Goal: Transaction & Acquisition: Subscribe to service/newsletter

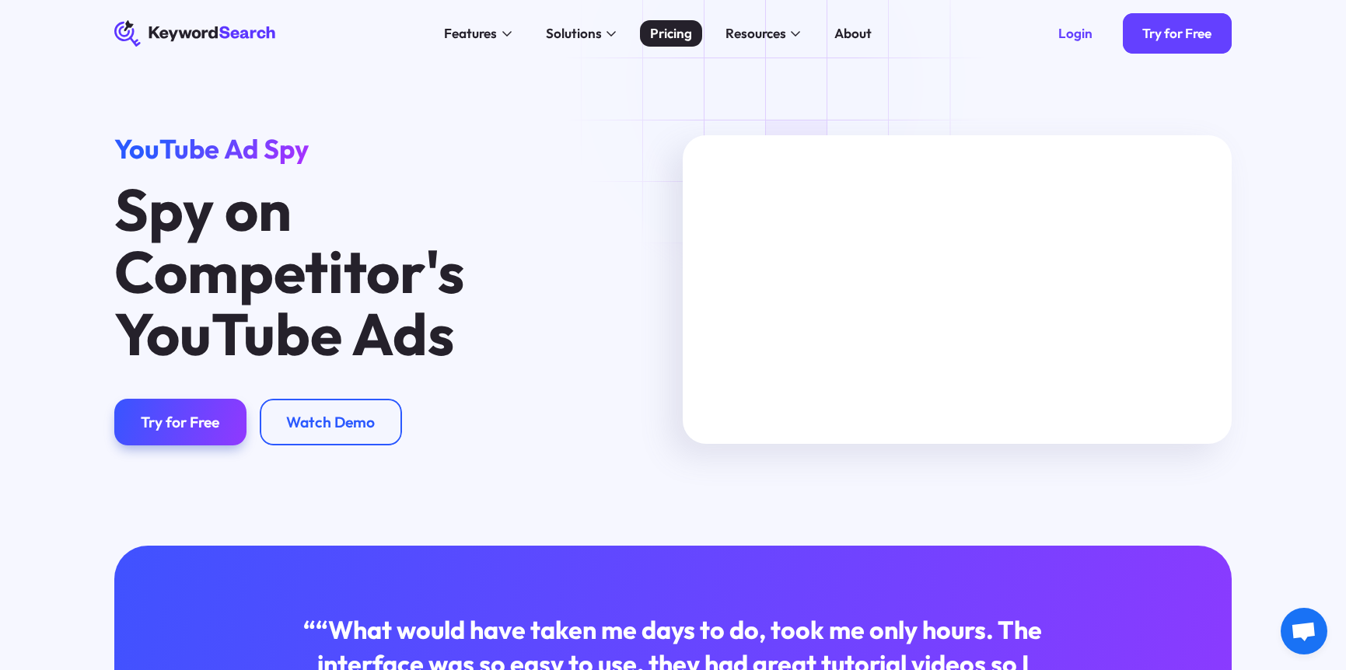
click at [686, 38] on div "Pricing" at bounding box center [671, 33] width 42 height 20
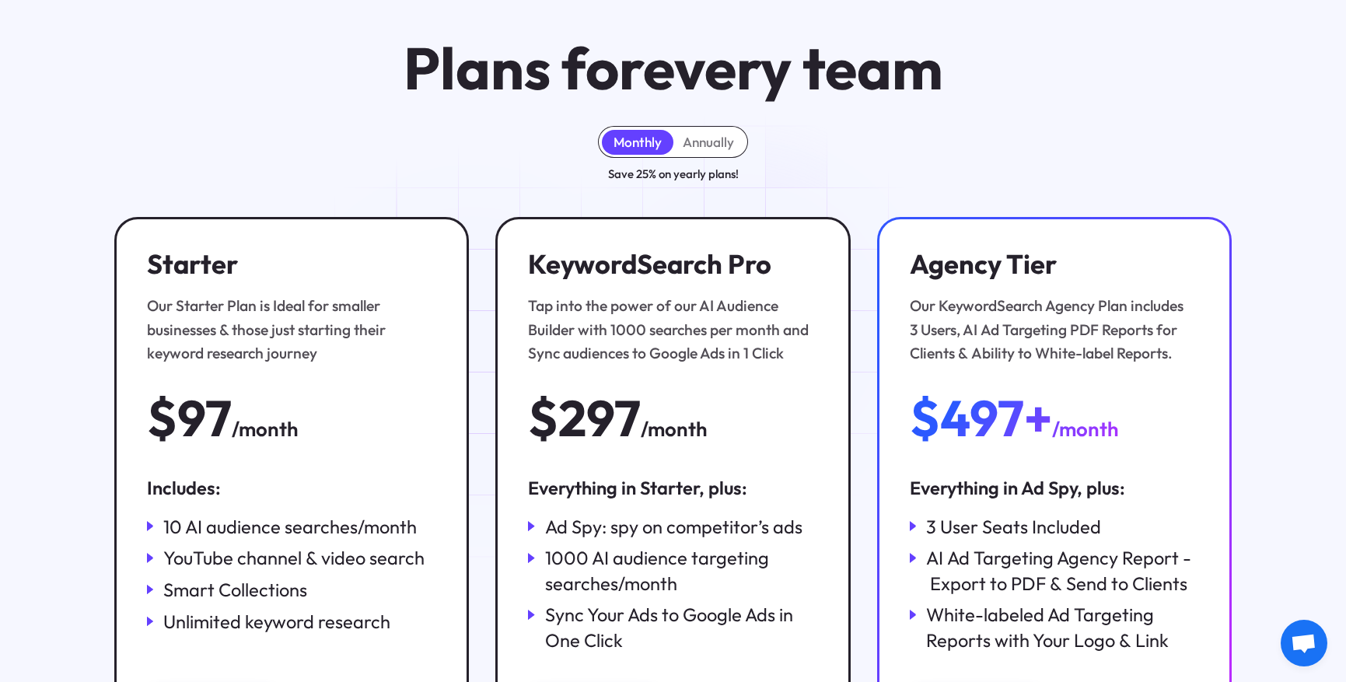
scroll to position [233, 0]
